Goal: Navigation & Orientation: Find specific page/section

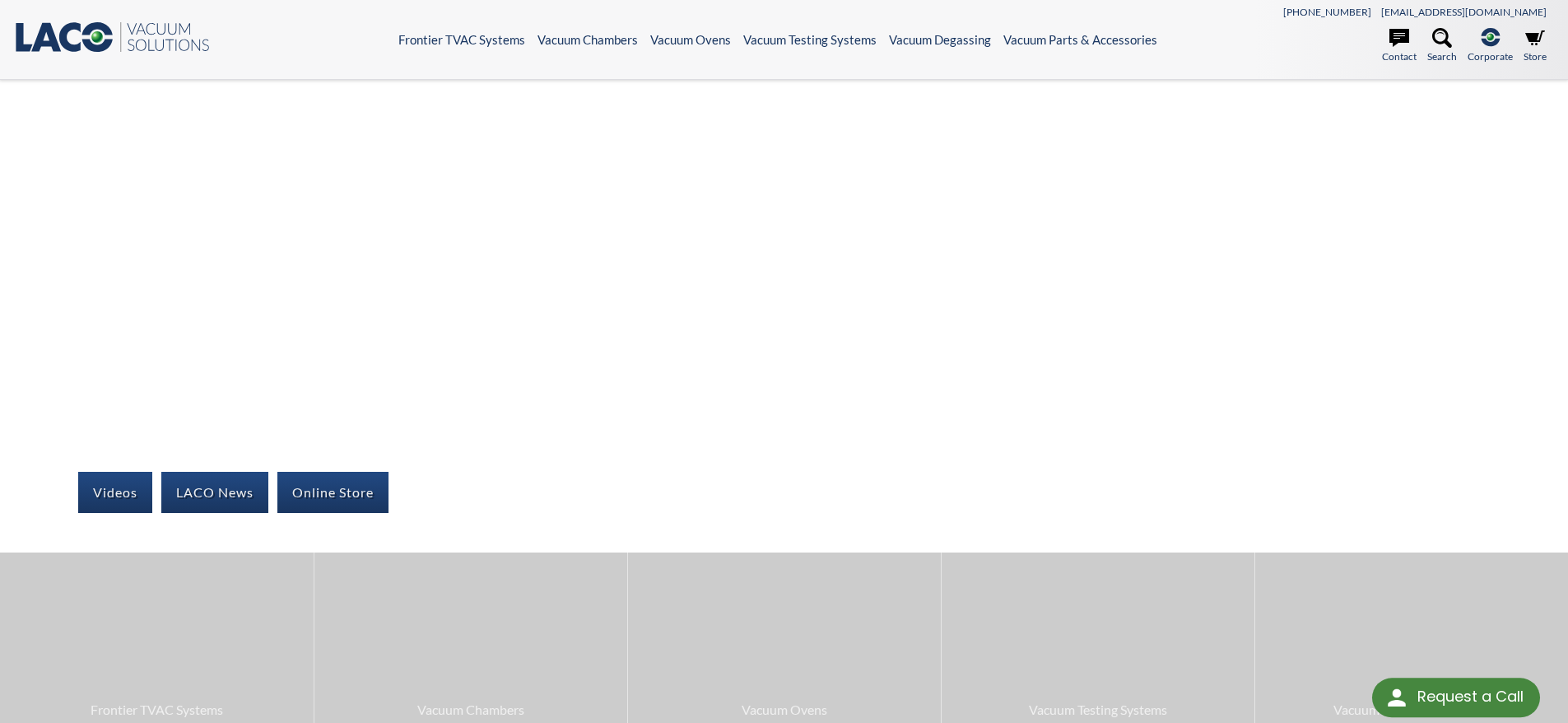
select select "Language Translate Widget"
click at [938, 47] on header ".st0{fill:#193661;} .st1{fill:url(#SVGID_1_);} .st2{enable-background:new ;} .s…" at bounding box center [784, 39] width 1568 height 80
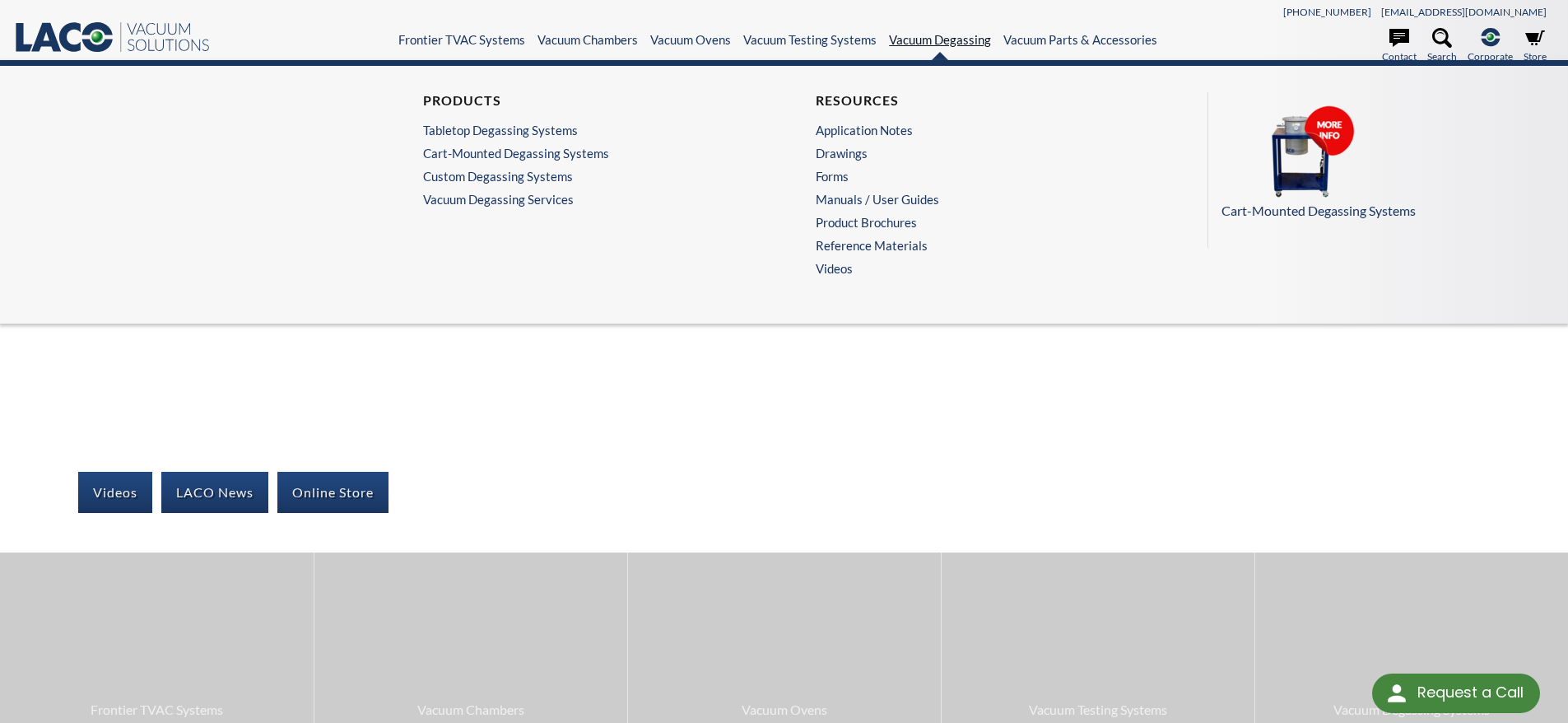
click at [935, 36] on link "Vacuum Degassing" at bounding box center [940, 39] width 102 height 15
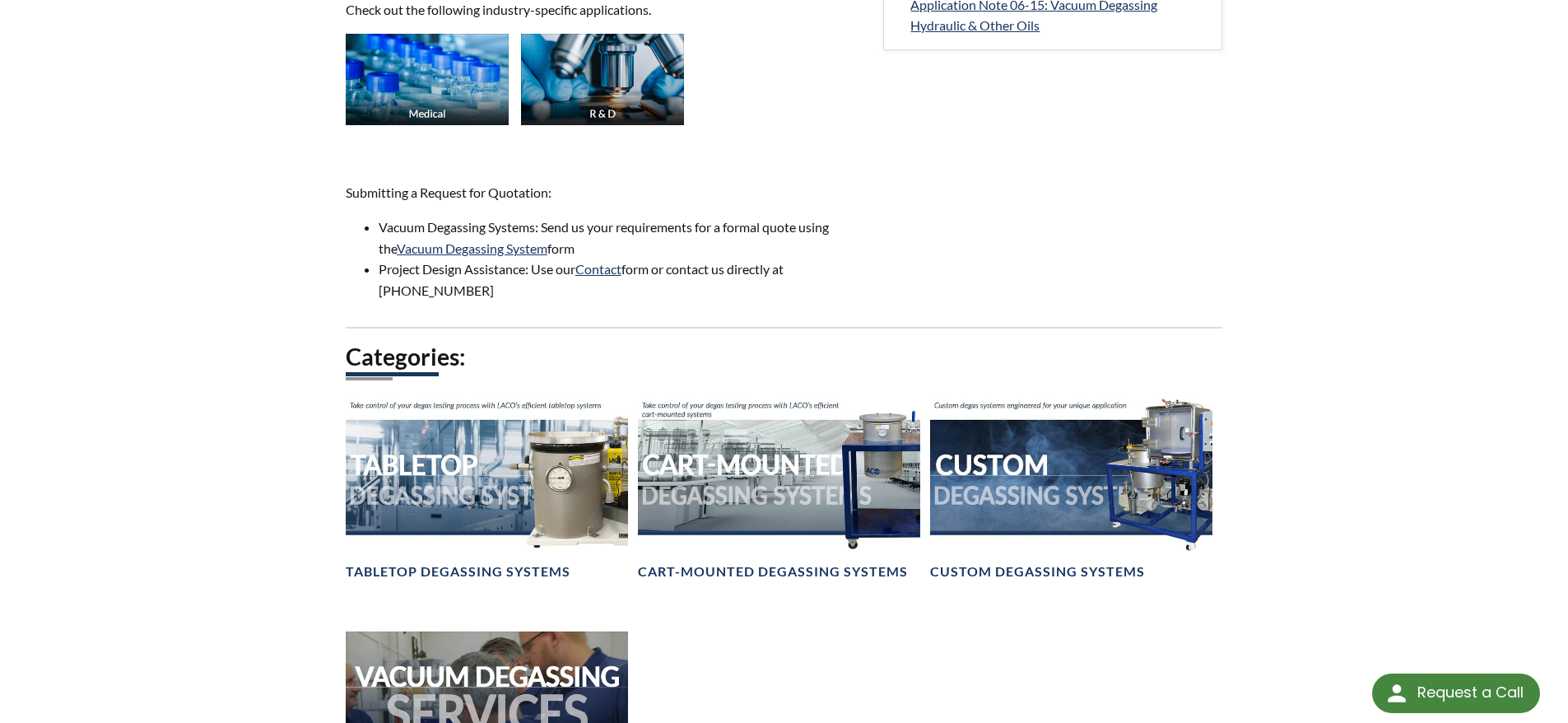
scroll to position [965, 0]
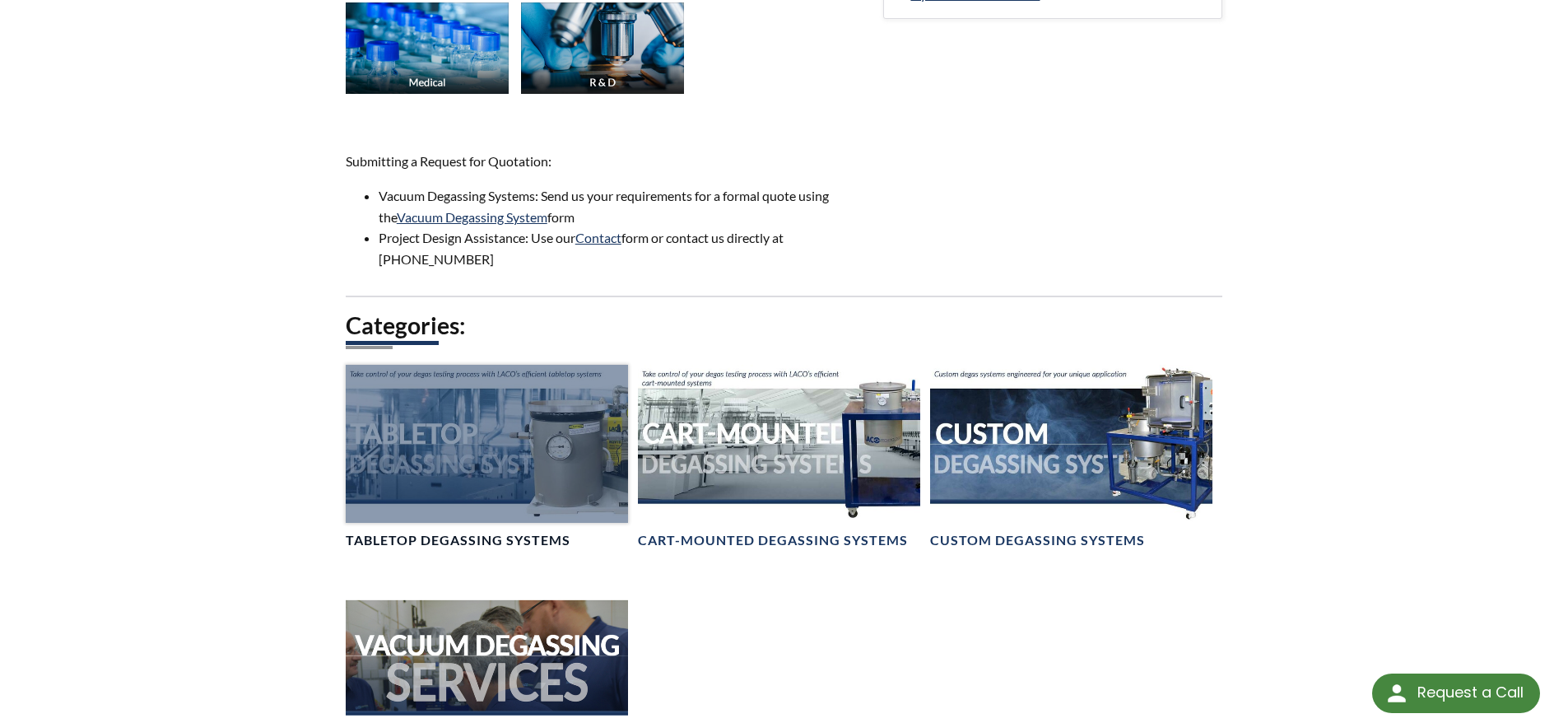
click at [501, 416] on div at bounding box center [487, 443] width 282 height 159
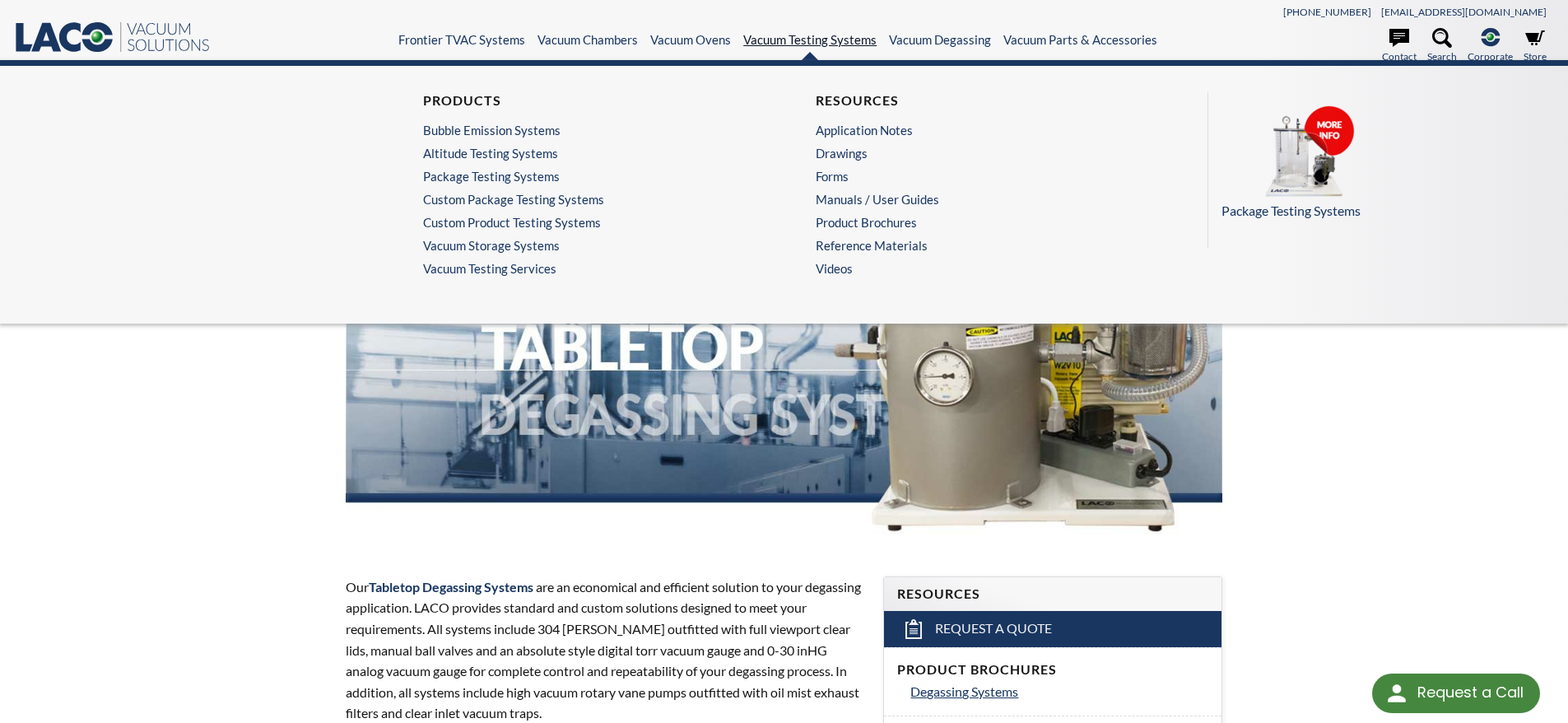
click at [837, 36] on link "Vacuum Testing Systems" at bounding box center [809, 39] width 133 height 15
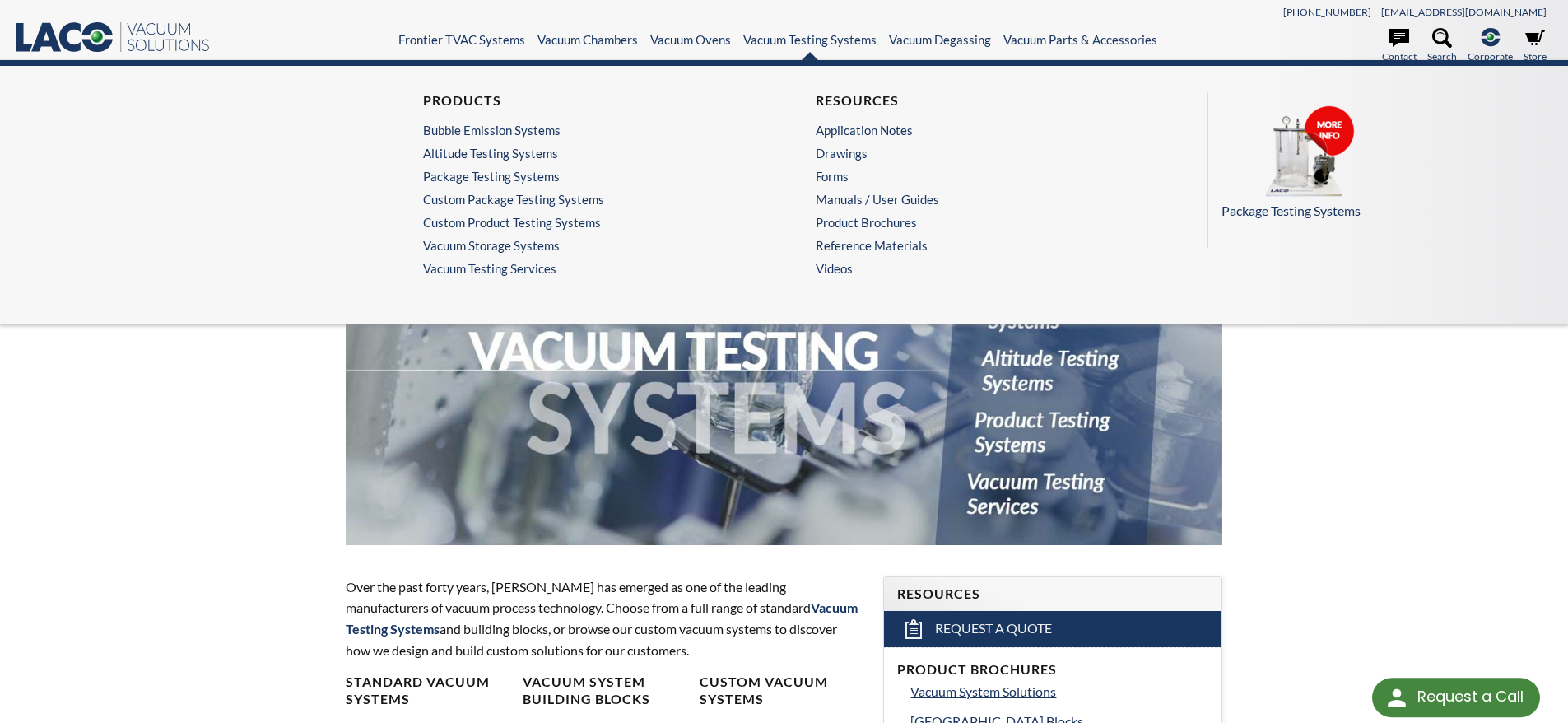
select select "Language Translate Widget"
